Goal: Task Accomplishment & Management: Manage account settings

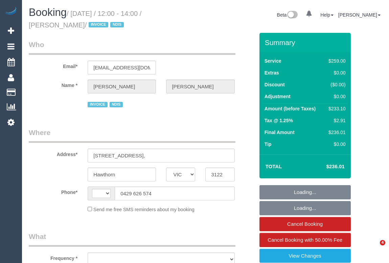
select select "VIC"
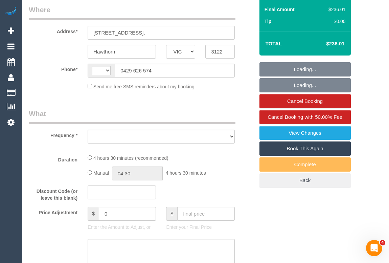
scroll to position [165, 0]
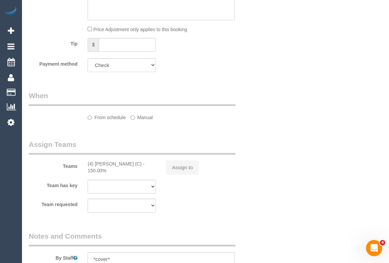
select select "string:AU"
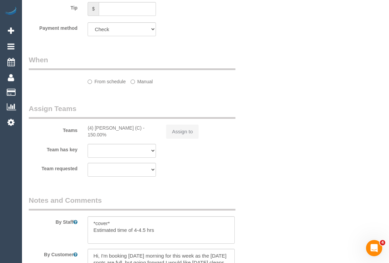
select select "object:591"
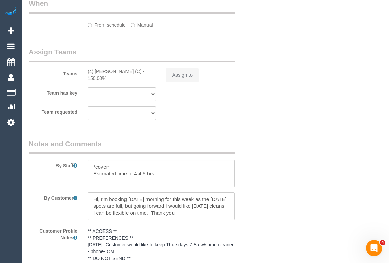
select select "number:29"
select select "number:14"
select select "number:19"
select select "number:25"
select select "number:33"
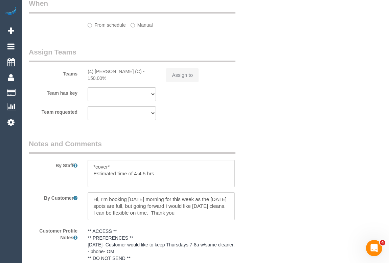
select select "number:12"
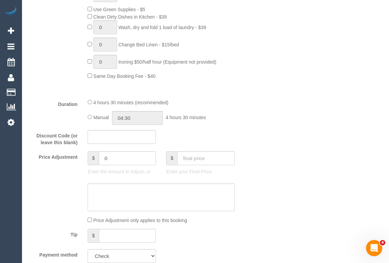
select select "object:1199"
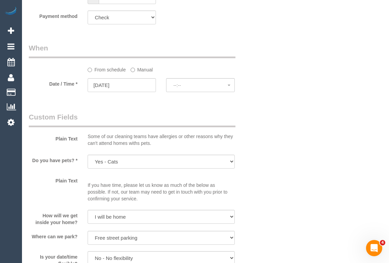
select select "spot1"
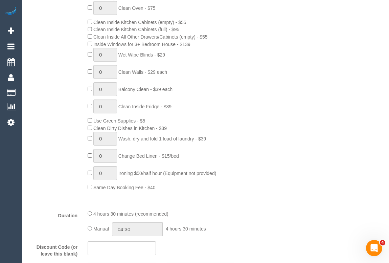
scroll to position [347, 0]
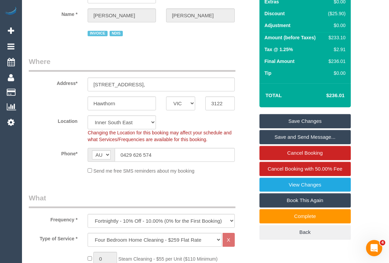
scroll to position [0, 0]
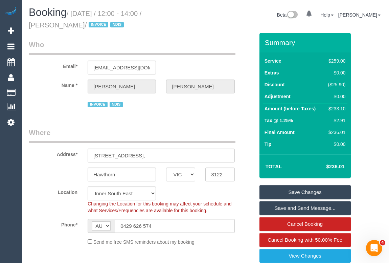
click at [212, 43] on legend "Who" at bounding box center [132, 47] width 206 height 15
click at [213, 27] on div "Booking / September 25, 2025 / 12:00 - 14:00 / Jane Poxon / INVOICE NDIS Beta 0…" at bounding box center [205, 20] width 363 height 26
